Goal: Task Accomplishment & Management: Use online tool/utility

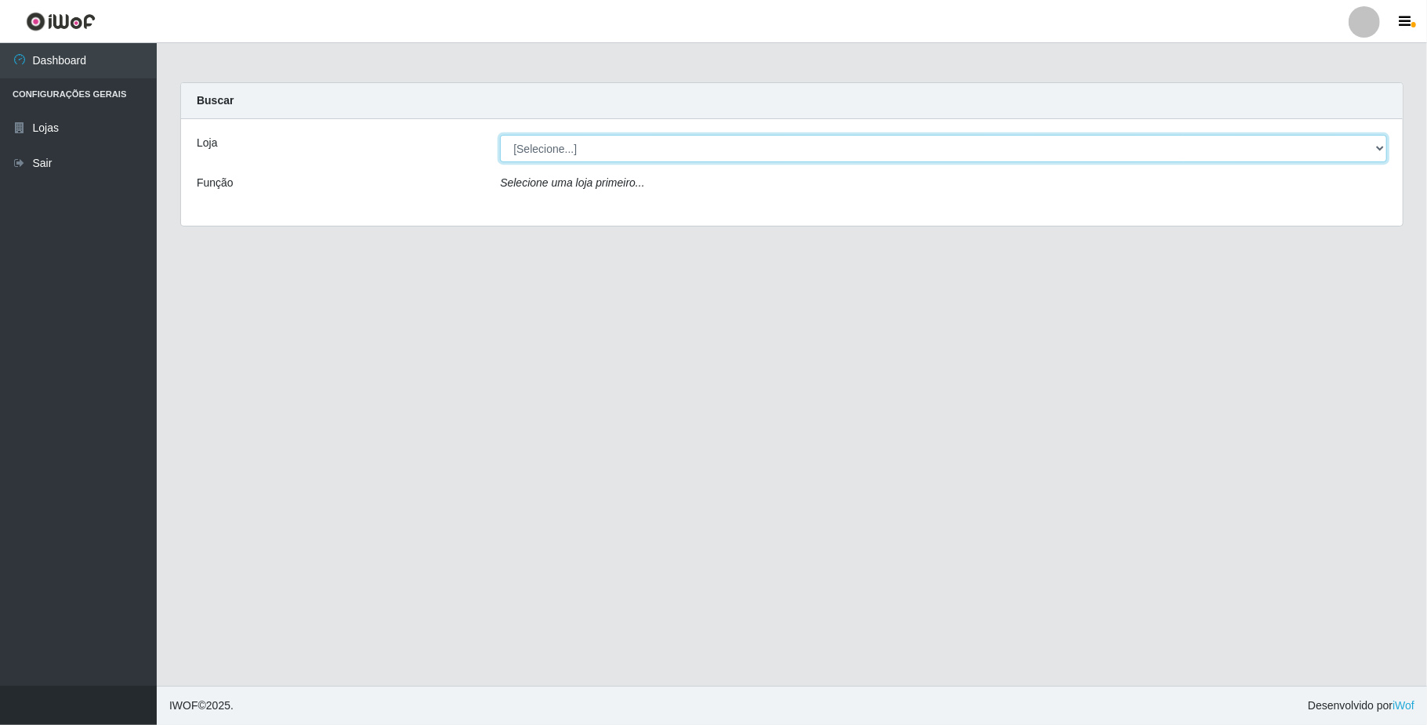
click at [668, 151] on select "[Selecione...] SuperFácil Atacado - Emaús" at bounding box center [943, 148] width 887 height 27
select select "407"
click at [500, 135] on select "[Selecione...] SuperFácil Atacado - Emaús" at bounding box center [943, 148] width 887 height 27
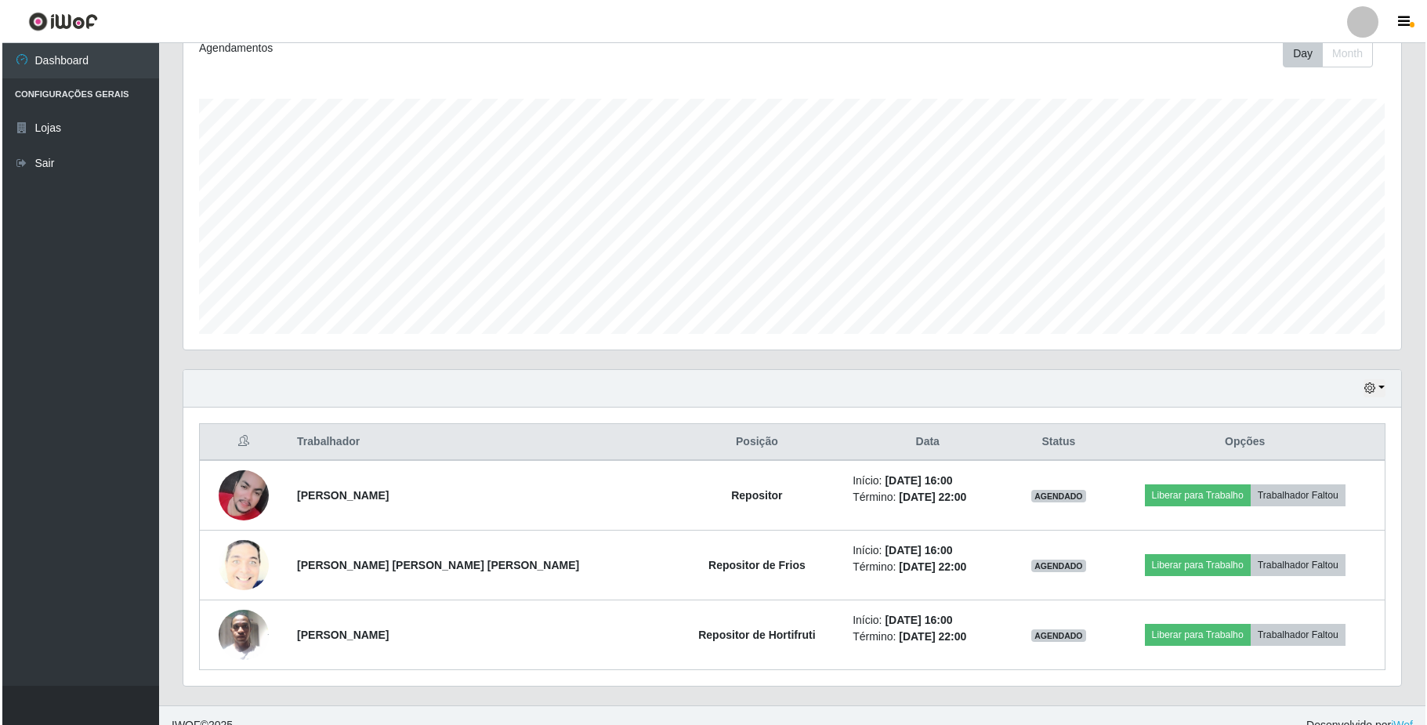
scroll to position [249, 0]
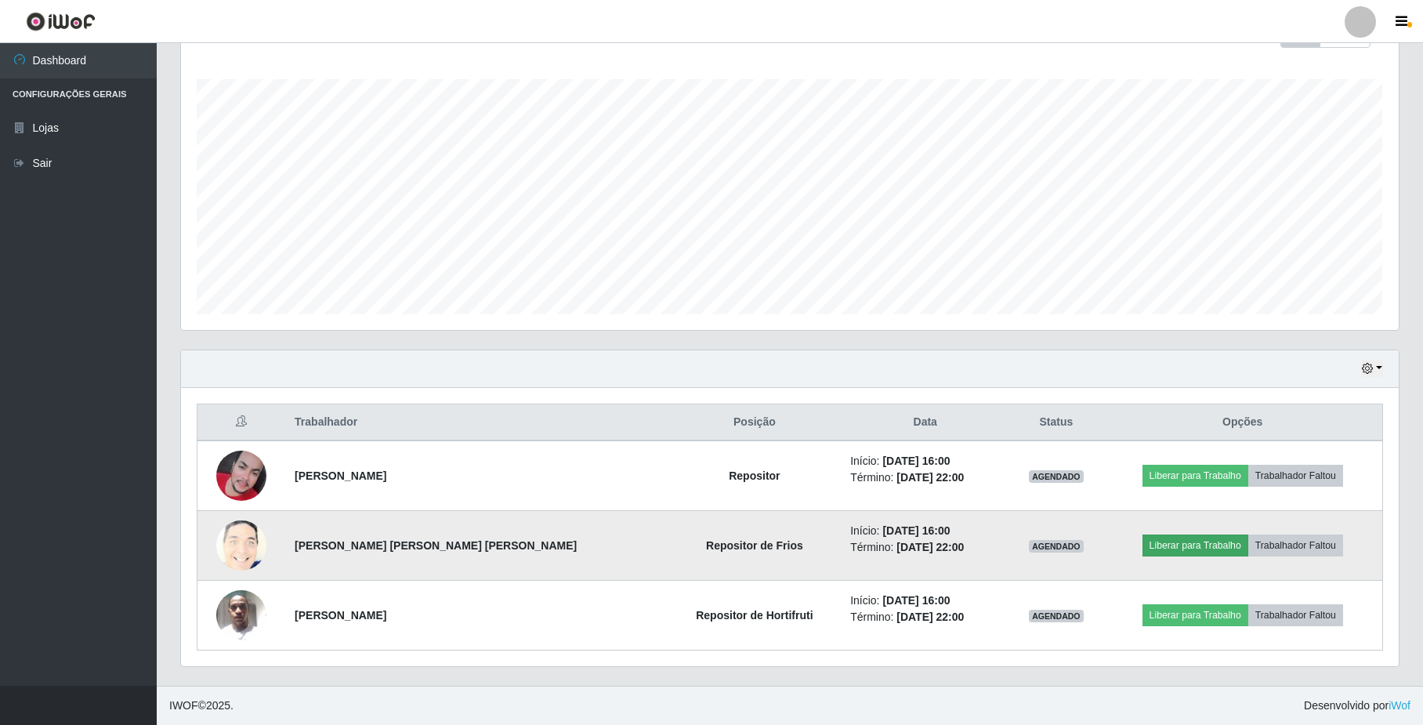
click at [1185, 541] on button "Liberar para Trabalho" at bounding box center [1195, 545] width 106 height 22
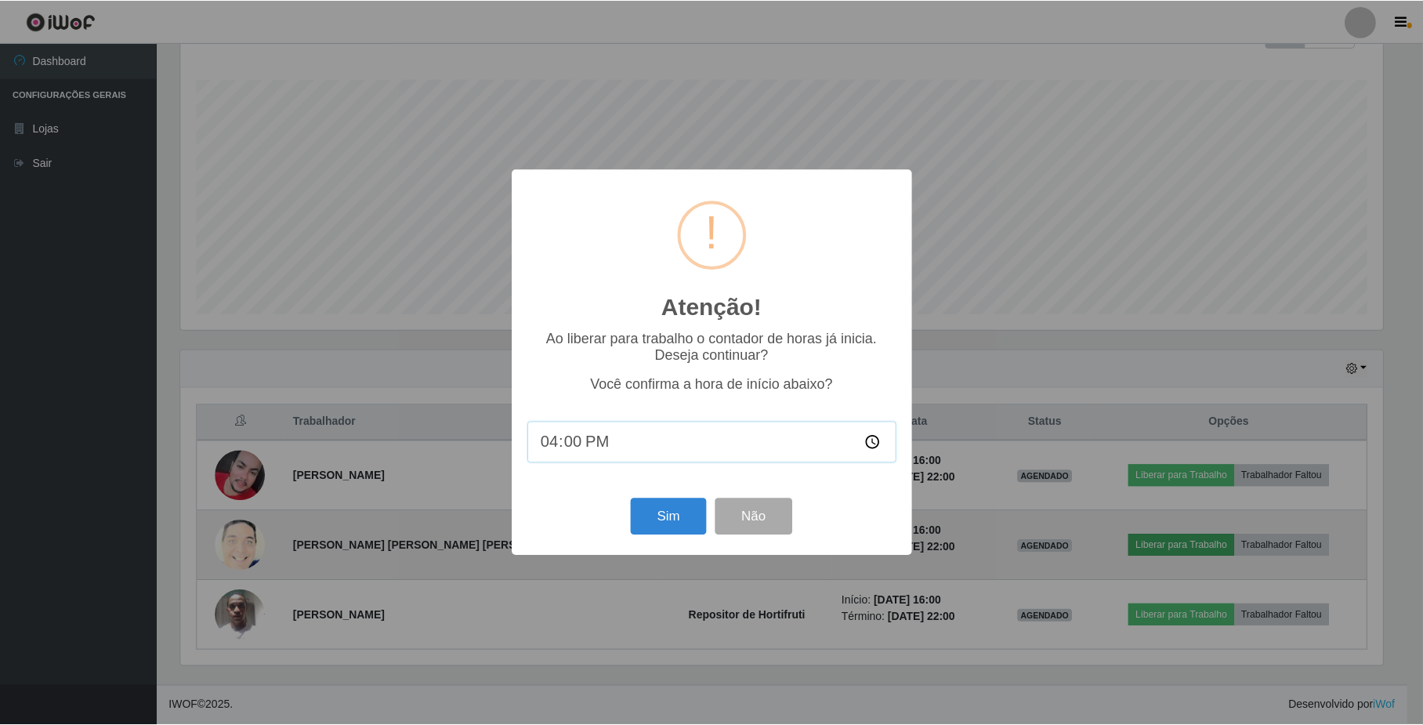
scroll to position [326, 1205]
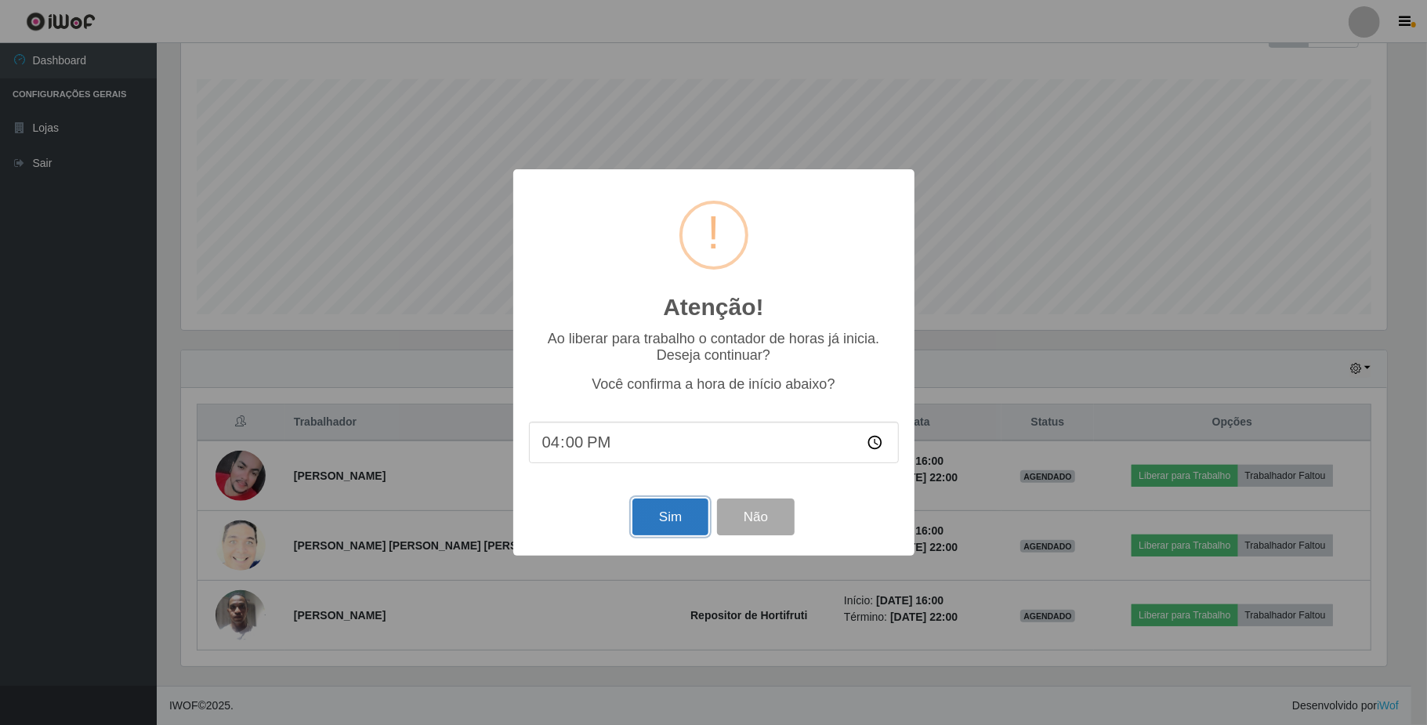
click at [675, 518] on button "Sim" at bounding box center [670, 516] width 76 height 37
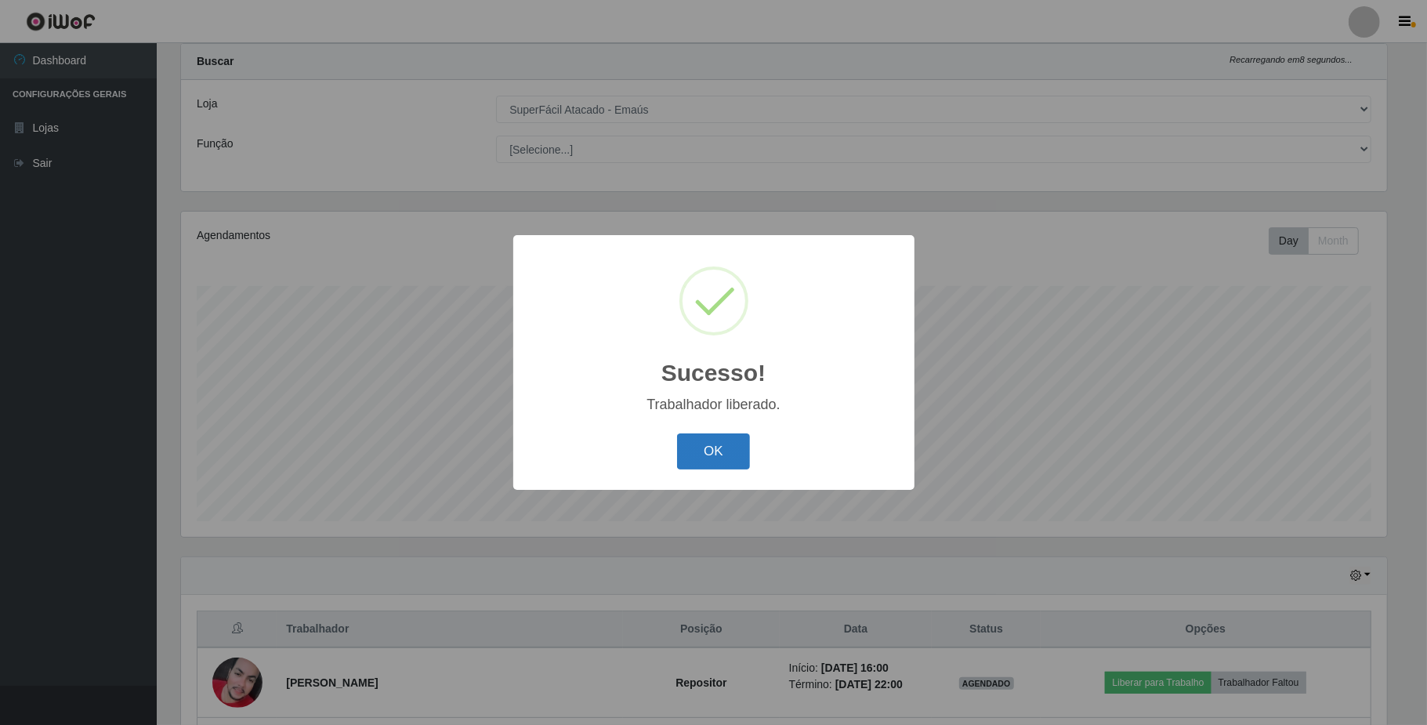
click at [710, 449] on button "OK" at bounding box center [713, 451] width 73 height 37
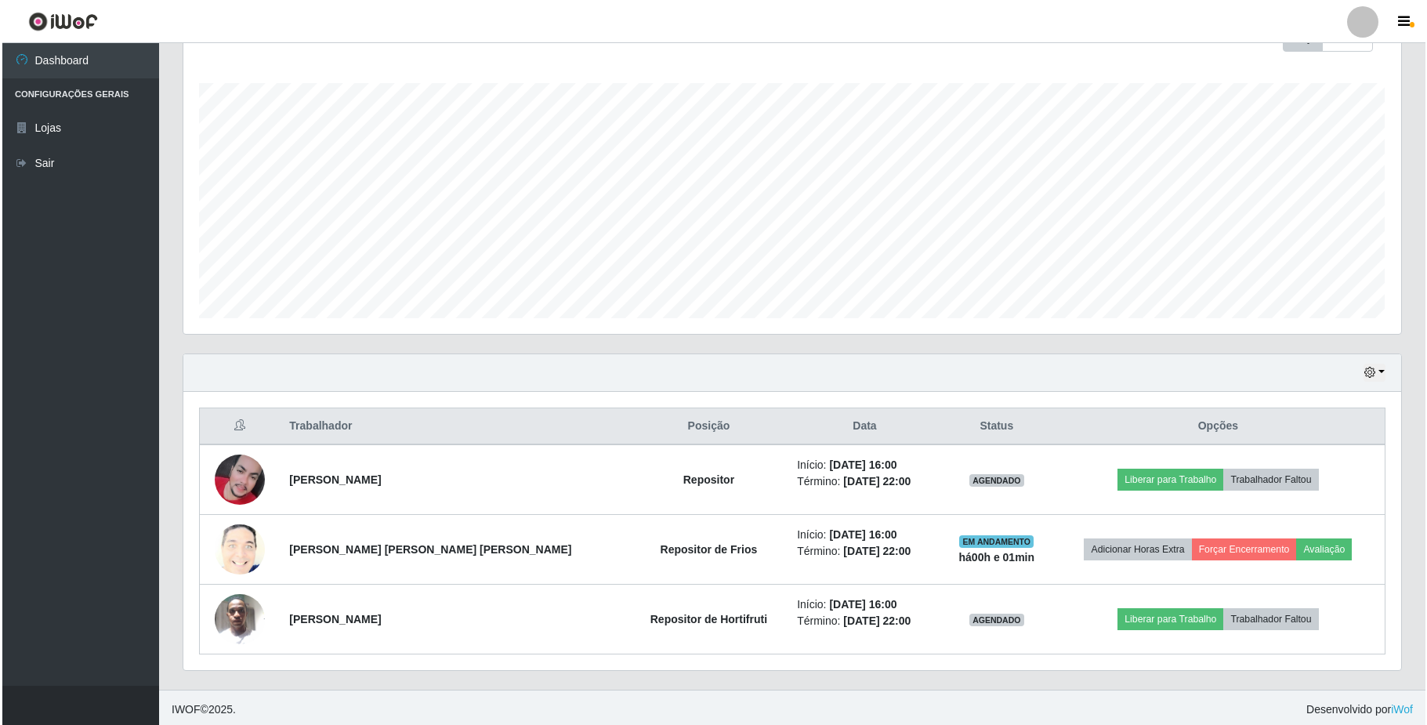
scroll to position [248, 0]
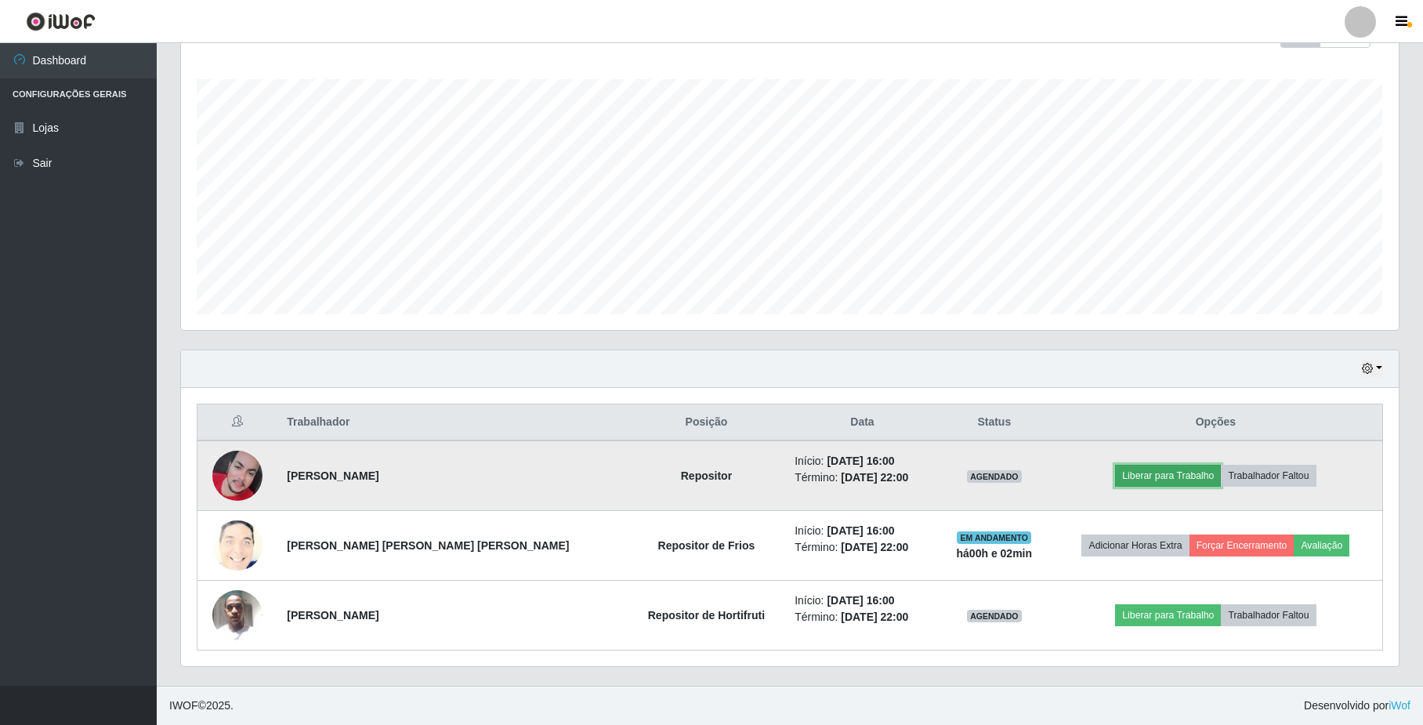
click at [1157, 477] on button "Liberar para Trabalho" at bounding box center [1168, 476] width 106 height 22
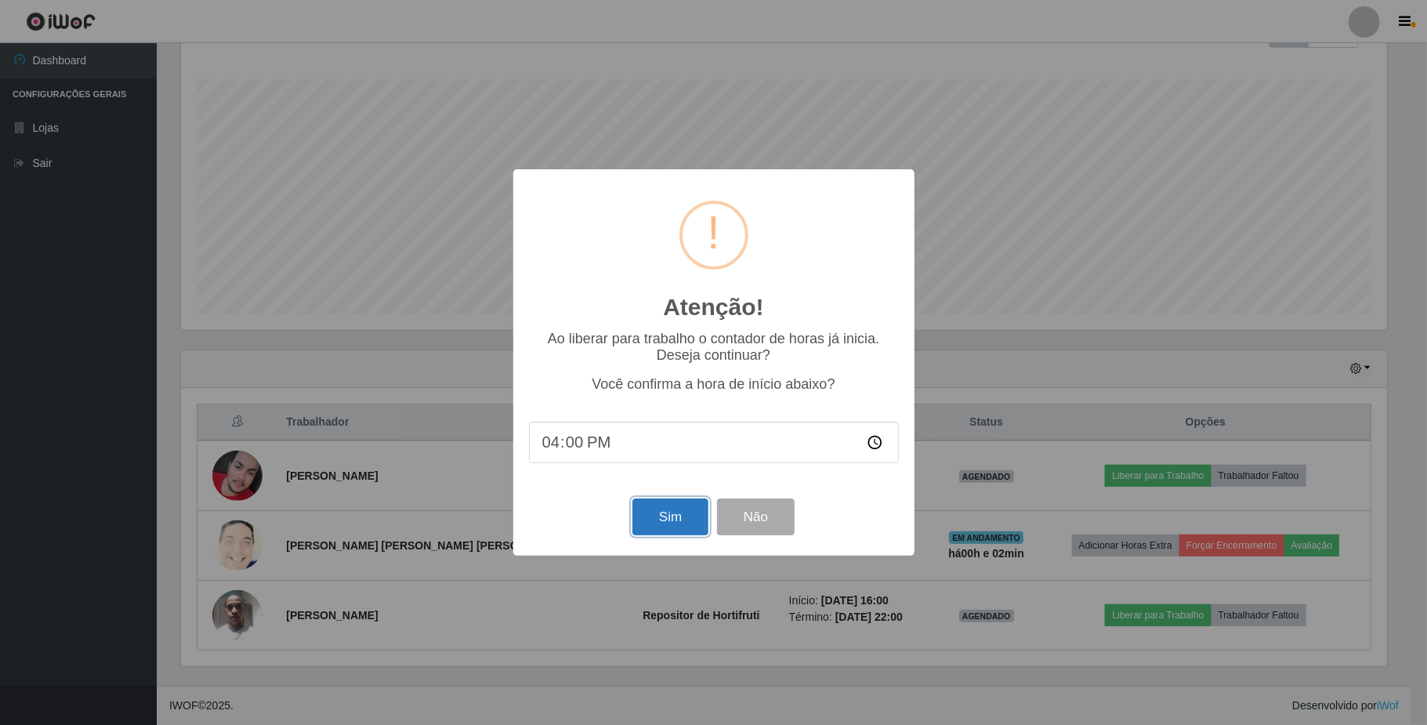
click at [659, 514] on button "Sim" at bounding box center [670, 516] width 76 height 37
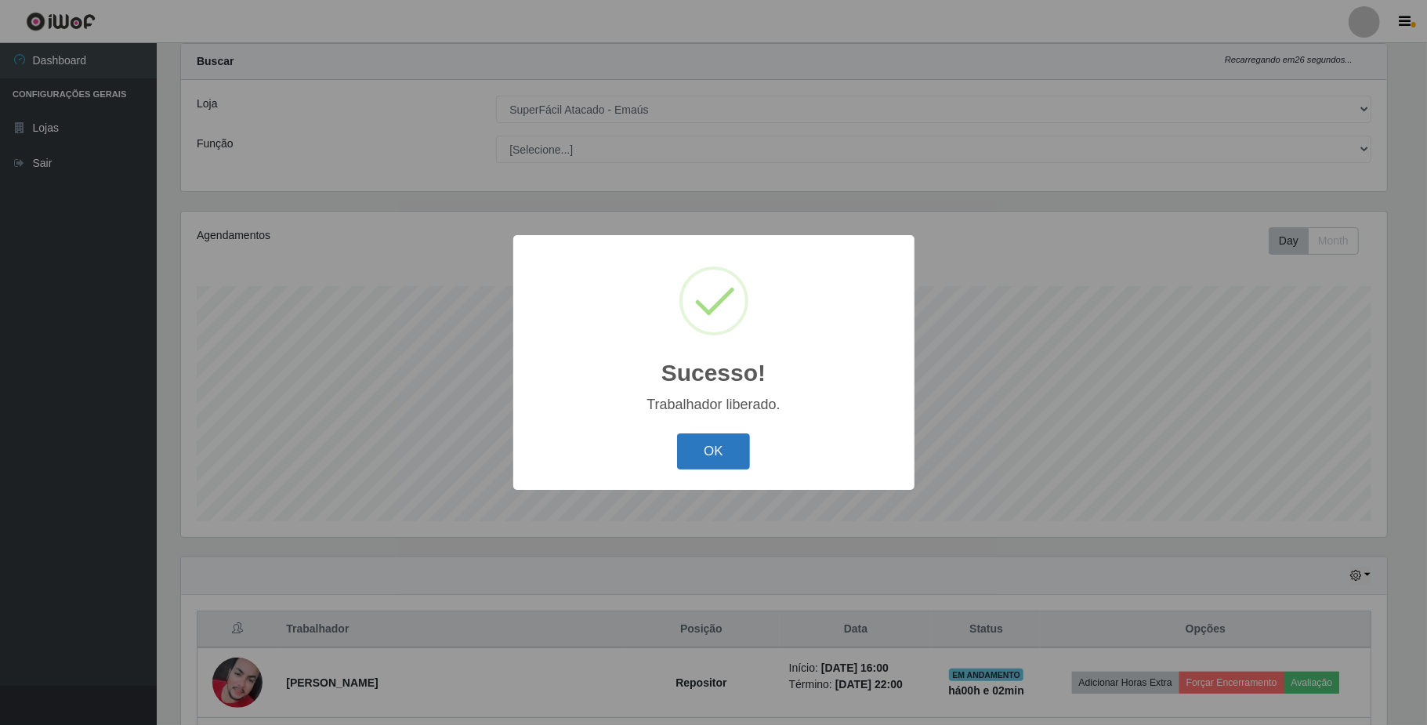
click at [715, 465] on button "OK" at bounding box center [713, 451] width 73 height 37
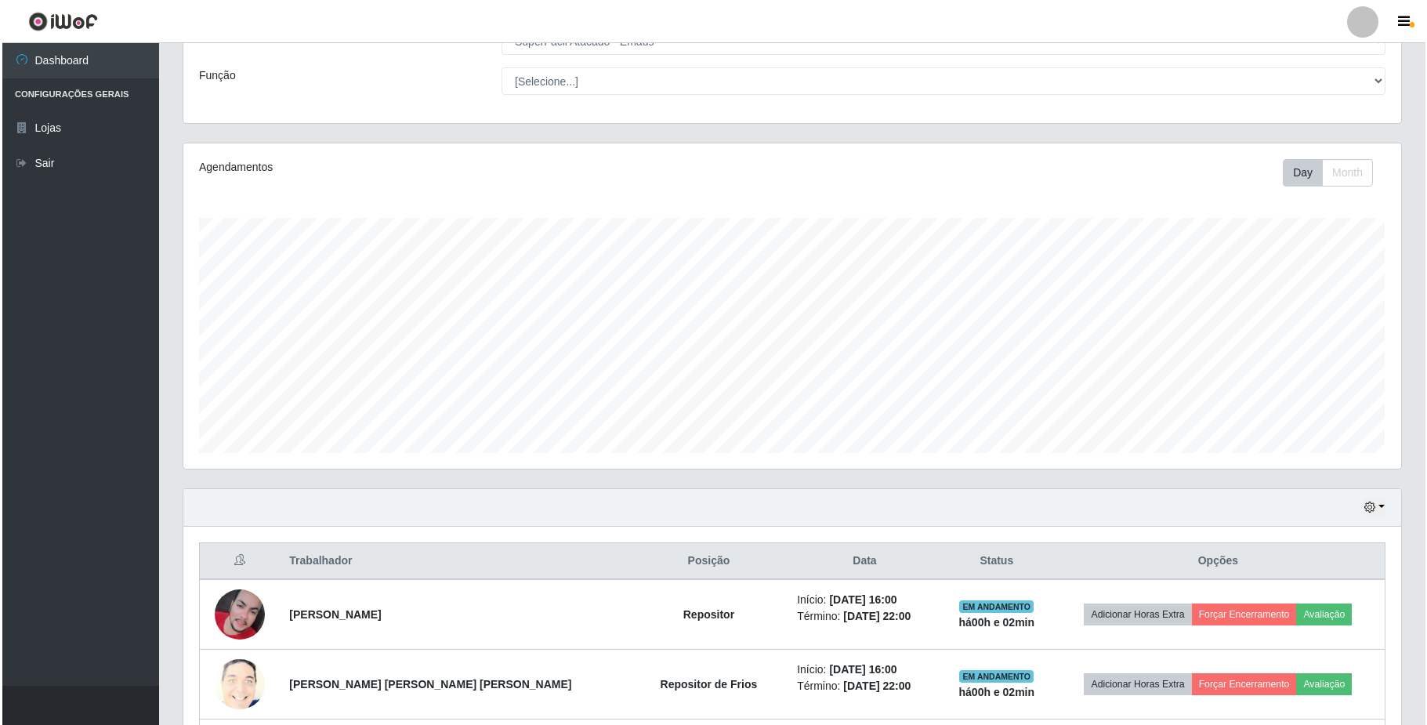
scroll to position [248, 0]
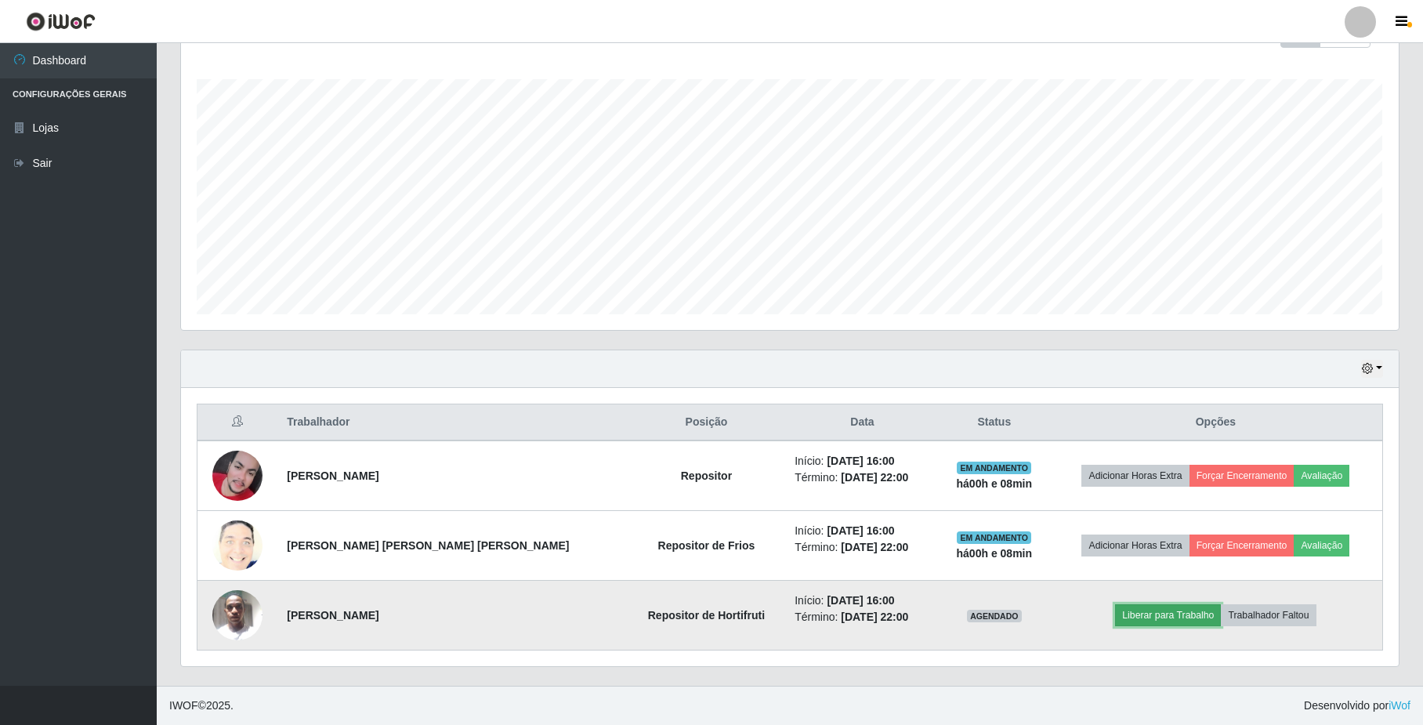
click at [1123, 618] on button "Liberar para Trabalho" at bounding box center [1168, 615] width 106 height 22
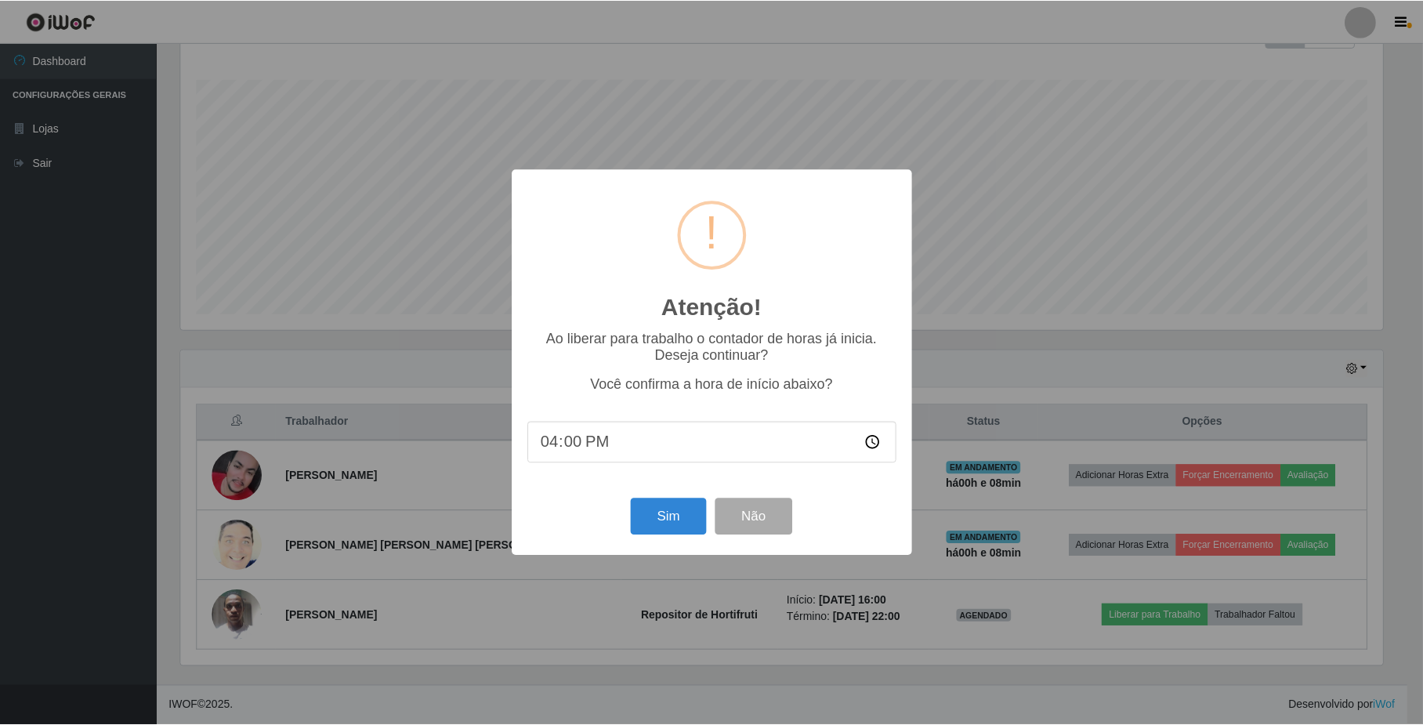
scroll to position [326, 1205]
click at [671, 514] on button "Sim" at bounding box center [670, 516] width 76 height 37
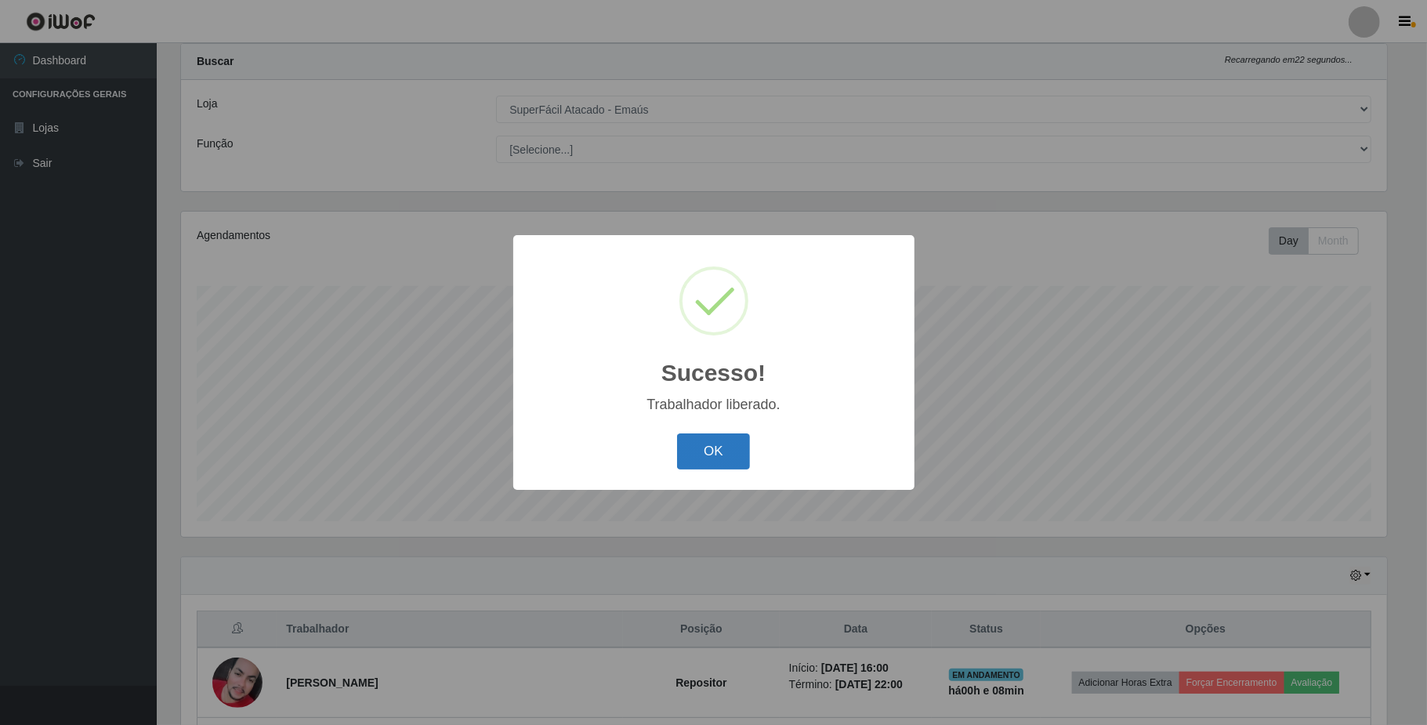
click at [727, 442] on button "OK" at bounding box center [713, 451] width 73 height 37
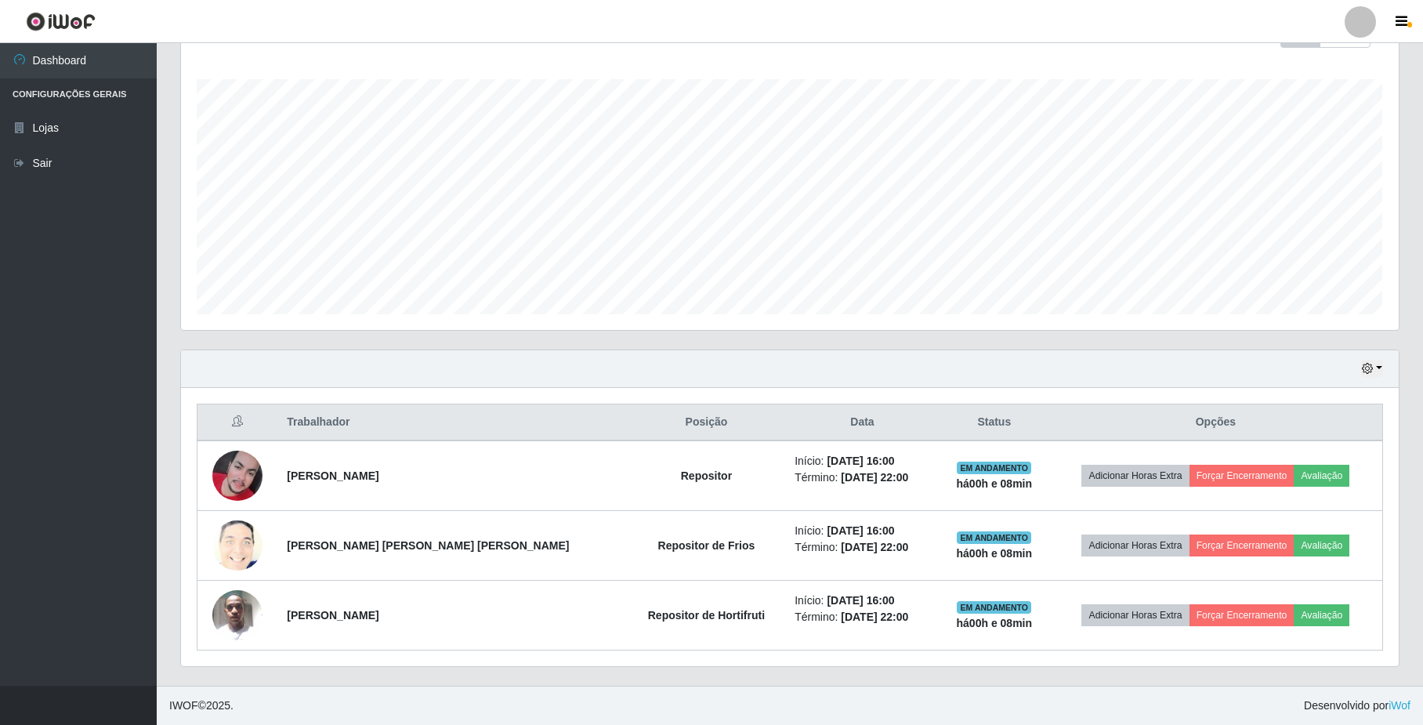
scroll to position [249, 0]
